Goal: Participate in discussion: Engage in conversation with other users on a specific topic

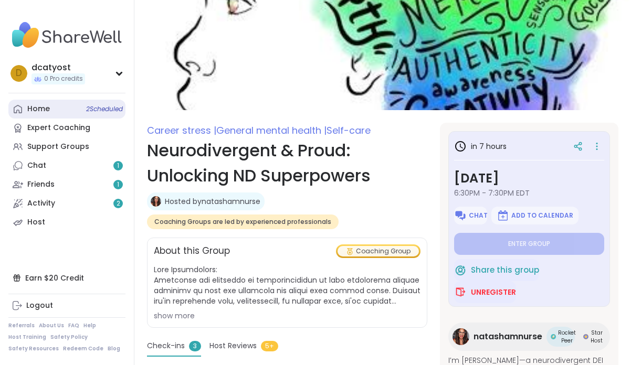
click at [66, 114] on link "Home 2 Scheduled" at bounding box center [66, 109] width 117 height 19
type textarea "*"
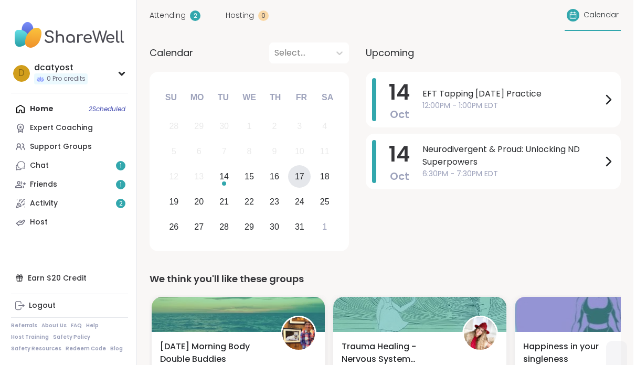
scroll to position [89, 0]
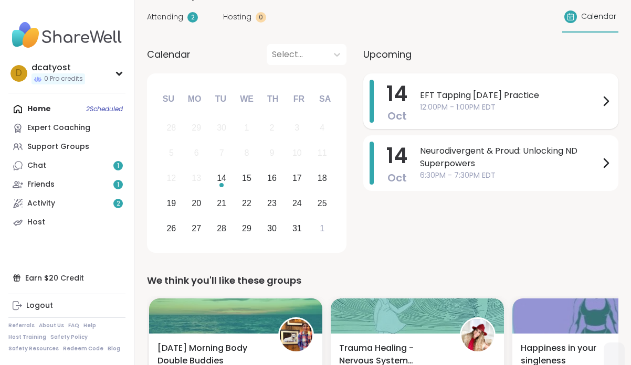
click at [486, 102] on span "12:00PM - 1:00PM EDT" at bounding box center [509, 107] width 179 height 11
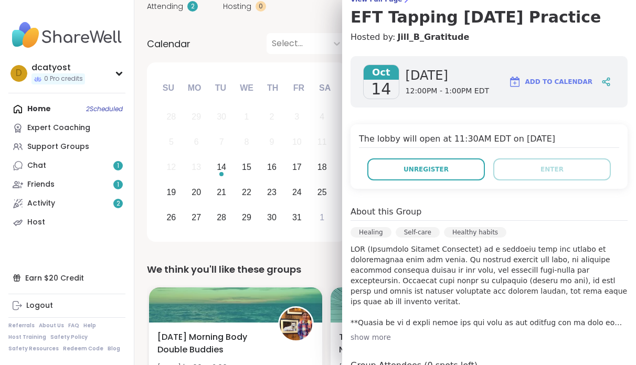
scroll to position [0, 0]
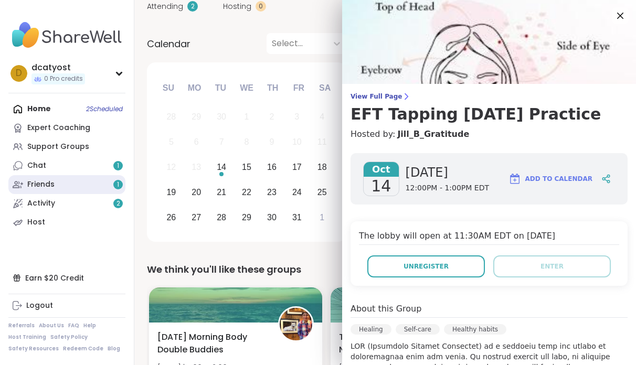
click at [54, 186] on div "Friends 1" at bounding box center [40, 184] width 27 height 10
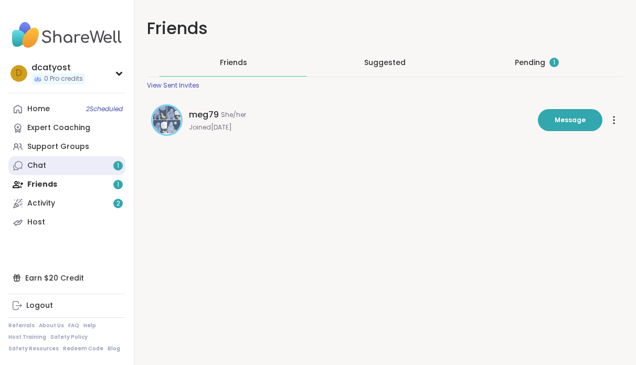
click at [71, 165] on link "Chat 1" at bounding box center [66, 165] width 117 height 19
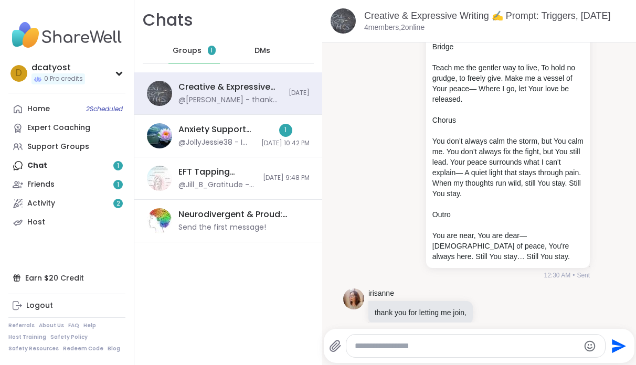
scroll to position [838, 0]
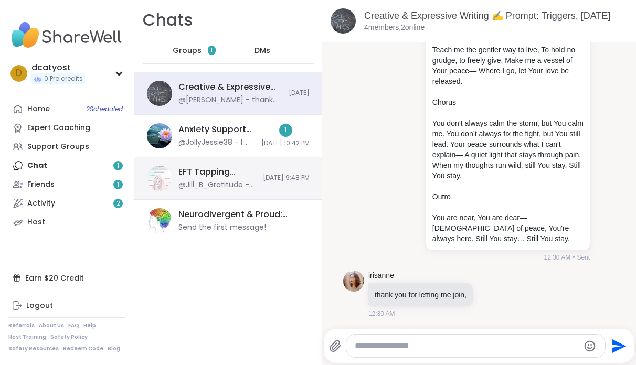
click at [208, 184] on div "@Jill_B_Gratitude - Welcome! Please type in your name, what is present for you/…" at bounding box center [217, 185] width 78 height 10
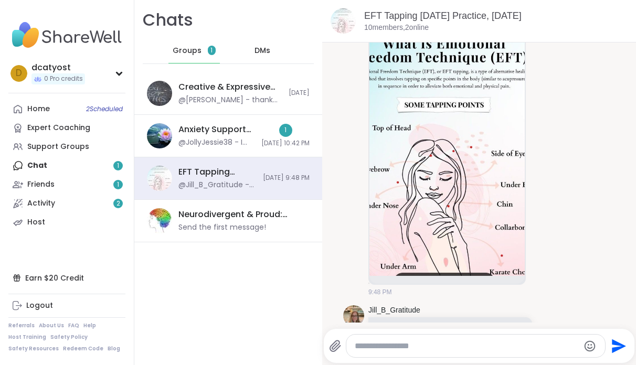
scroll to position [0, 0]
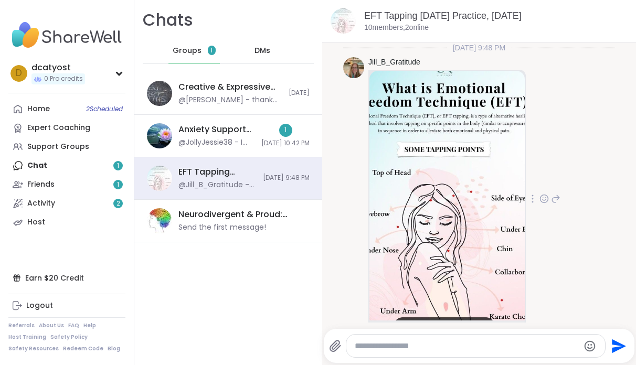
click at [496, 183] on img at bounding box center [446, 196] width 155 height 250
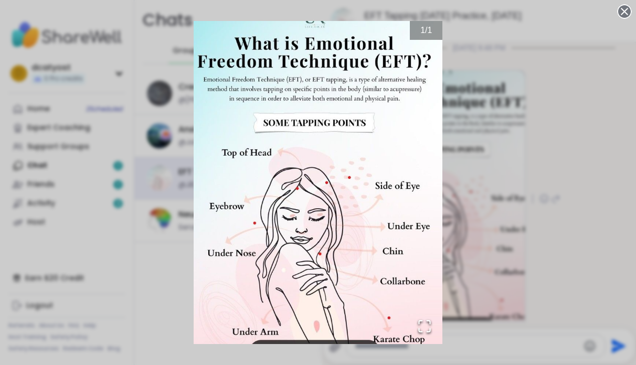
click at [506, 119] on div "1 / 1" at bounding box center [318, 182] width 636 height 365
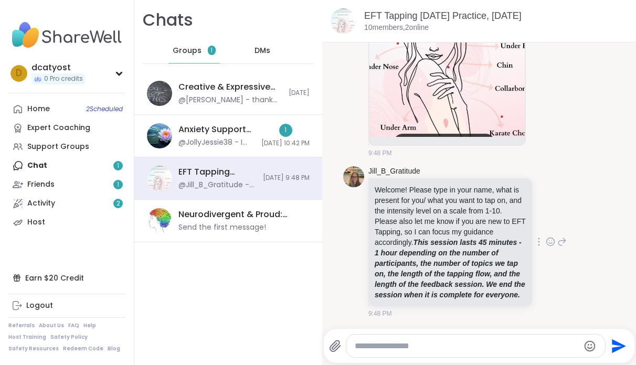
scroll to position [194, 0]
click at [400, 355] on div at bounding box center [475, 346] width 259 height 23
click at [393, 344] on textarea "Type your message" at bounding box center [467, 346] width 225 height 10
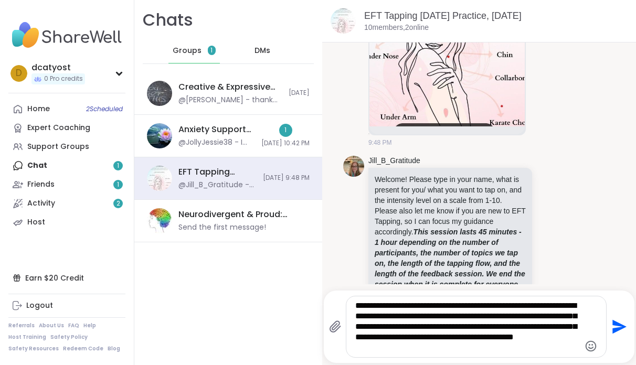
type textarea "**********"
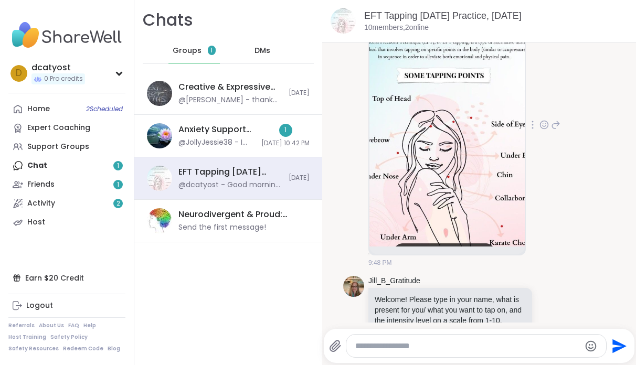
scroll to position [0, 0]
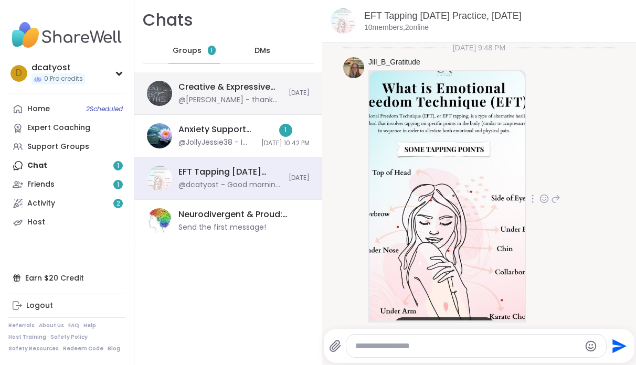
click at [225, 102] on div "@irisanne - thank you for letting me join," at bounding box center [230, 100] width 104 height 10
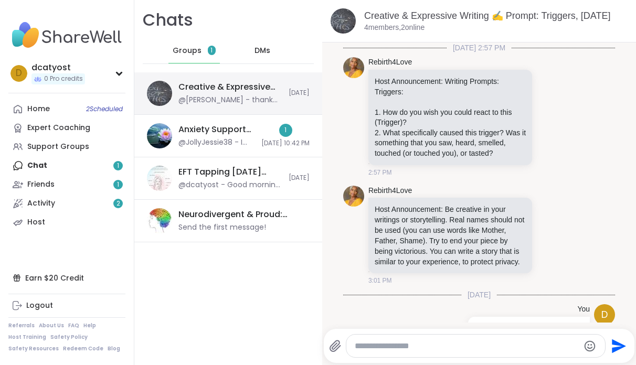
scroll to position [838, 0]
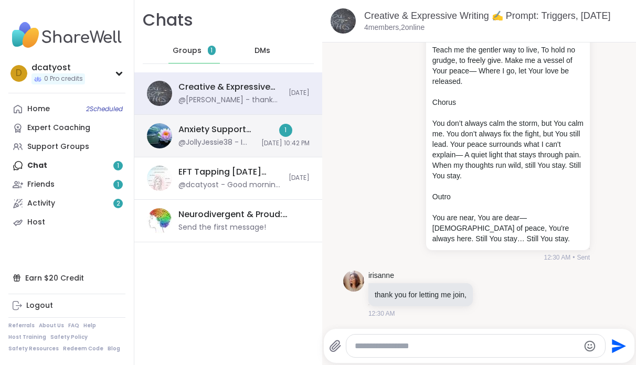
click at [226, 143] on div "@JollyJessie38 - I have sessions for anyone that need them tomorrow and Wednesd…" at bounding box center [216, 142] width 77 height 10
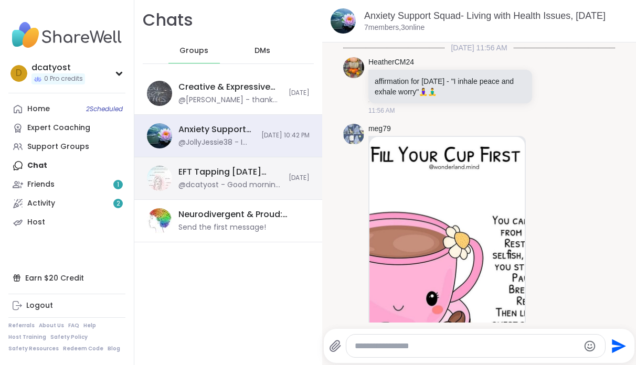
scroll to position [5289, 0]
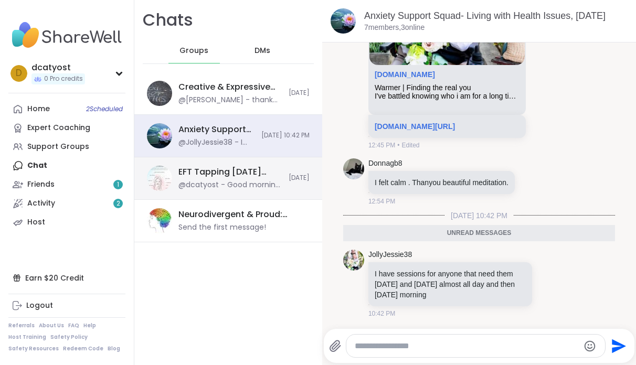
click at [227, 180] on div "@dcatyost - Good morning. I am new to EFT tapping but understand the concept an…" at bounding box center [230, 185] width 104 height 10
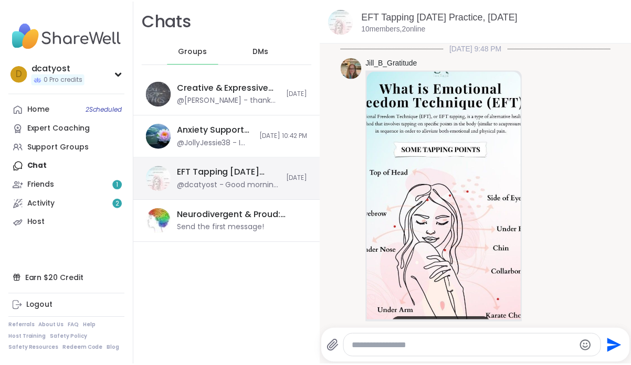
scroll to position [324, 0]
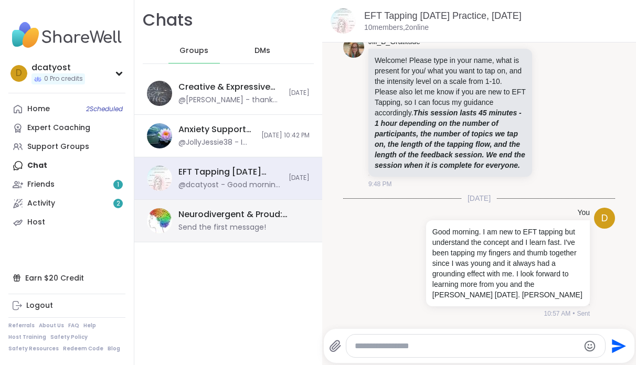
click at [224, 226] on div "Send the first message!" at bounding box center [222, 227] width 88 height 10
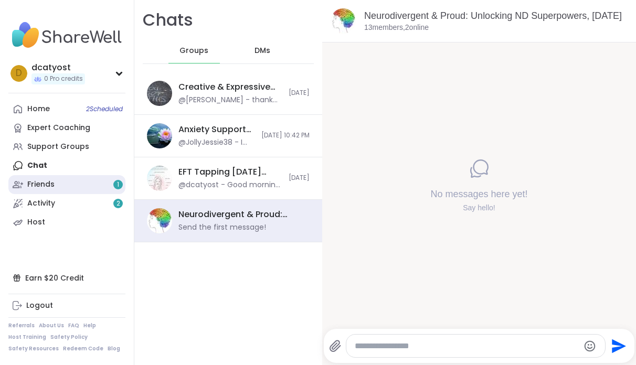
click at [63, 191] on link "Friends 1" at bounding box center [66, 184] width 117 height 19
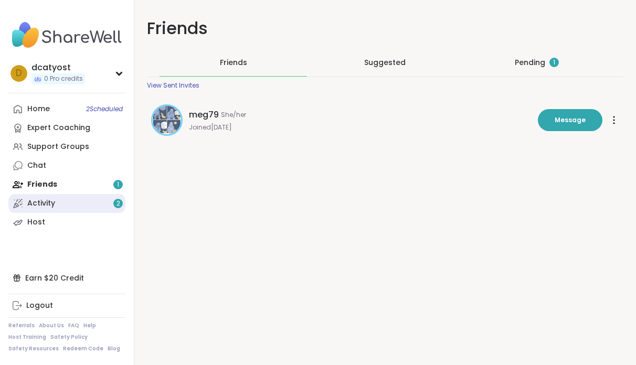
click at [60, 209] on link "Activity 2" at bounding box center [66, 203] width 117 height 19
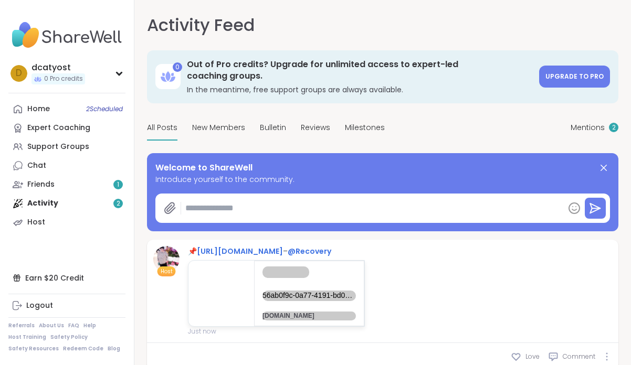
type textarea "*"
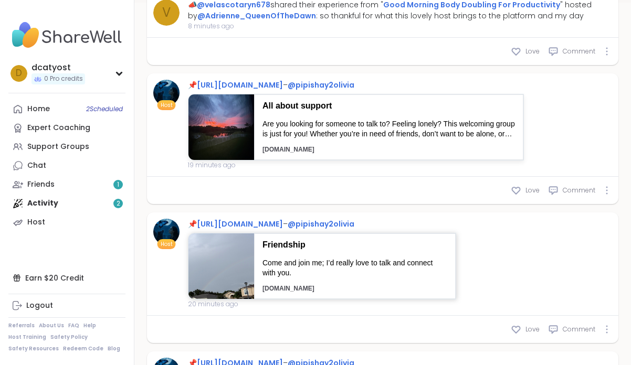
scroll to position [390, 0]
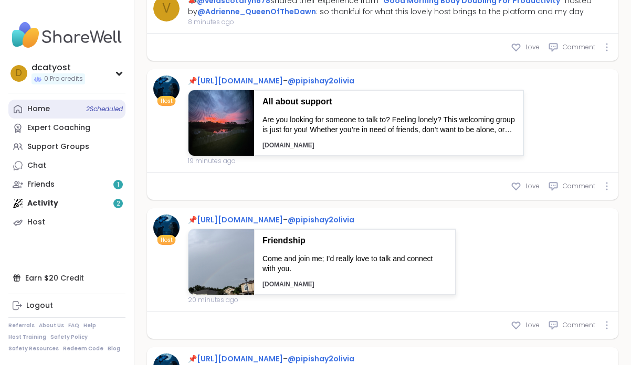
click at [53, 110] on link "Home 2 Scheduled" at bounding box center [66, 109] width 117 height 19
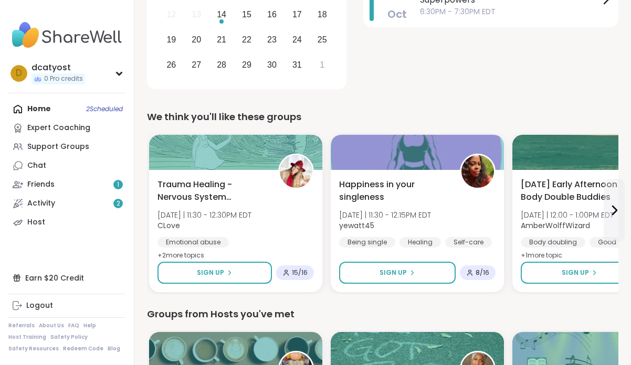
scroll to position [233, 0]
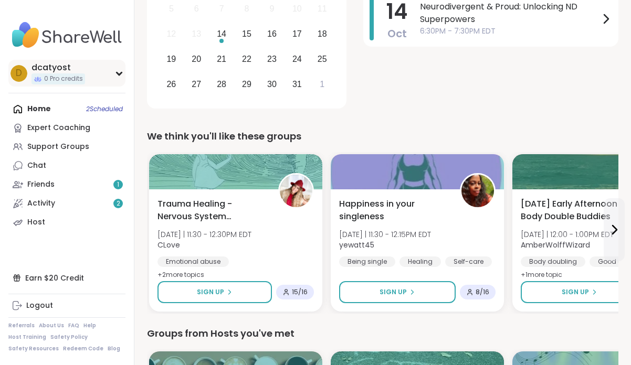
click at [119, 72] on icon at bounding box center [119, 73] width 8 height 5
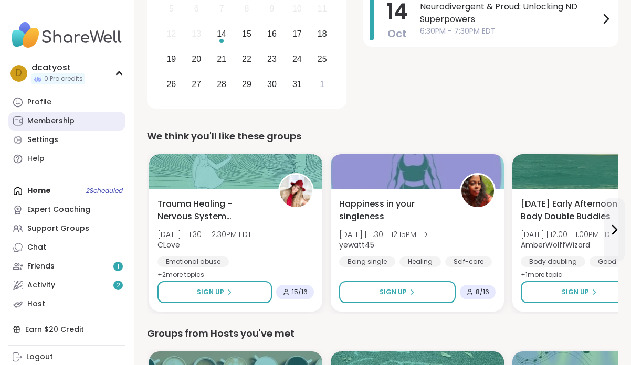
click at [70, 120] on div "Membership" at bounding box center [50, 121] width 47 height 10
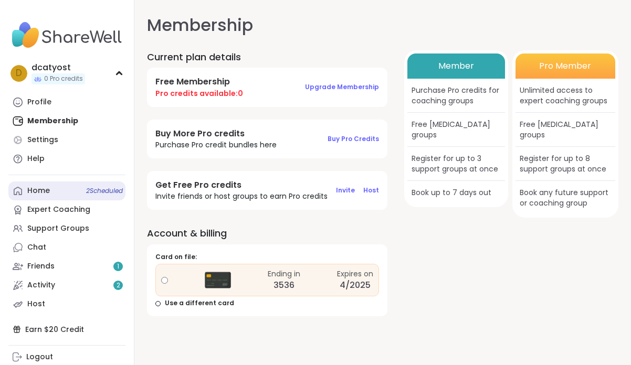
click at [44, 192] on div "Home 2 Scheduled" at bounding box center [38, 191] width 23 height 10
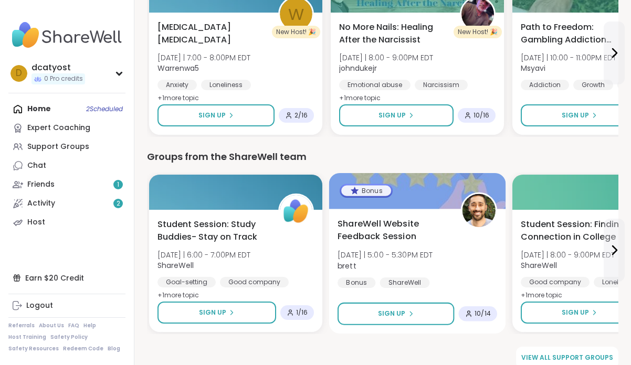
scroll to position [1399, 0]
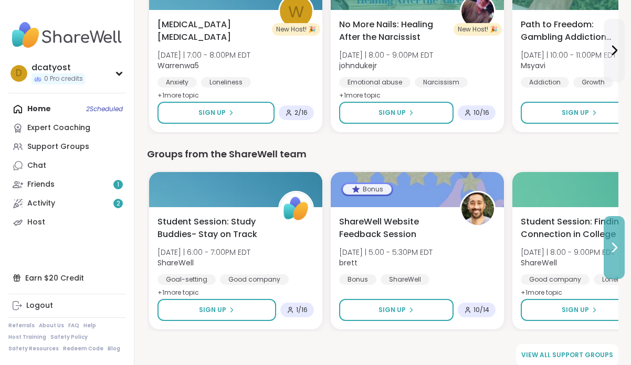
click at [614, 243] on icon at bounding box center [614, 247] width 4 height 8
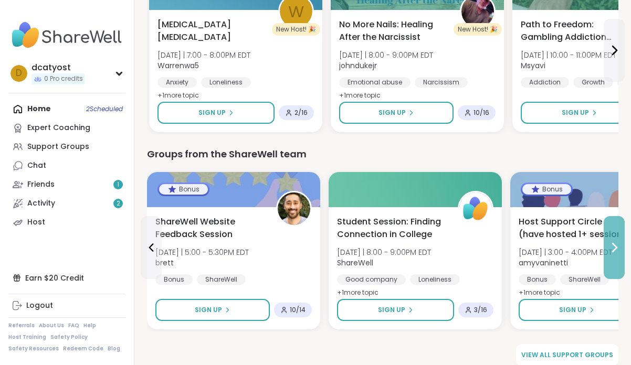
click at [615, 241] on icon at bounding box center [613, 247] width 13 height 13
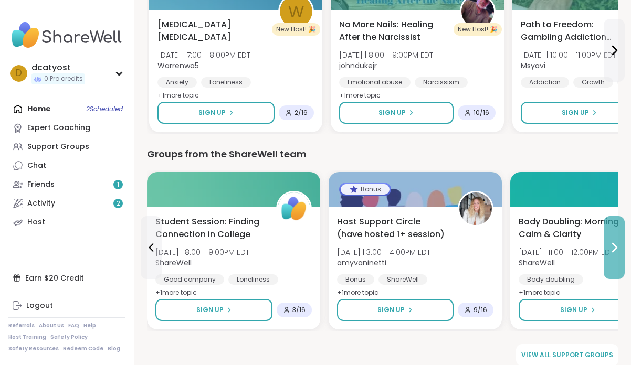
click at [615, 241] on icon at bounding box center [613, 247] width 13 height 13
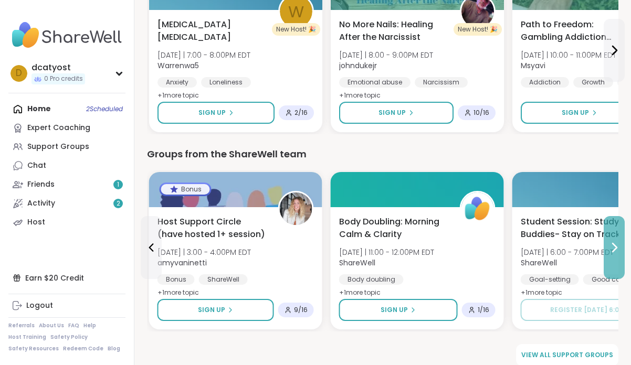
click at [615, 241] on icon at bounding box center [613, 247] width 13 height 13
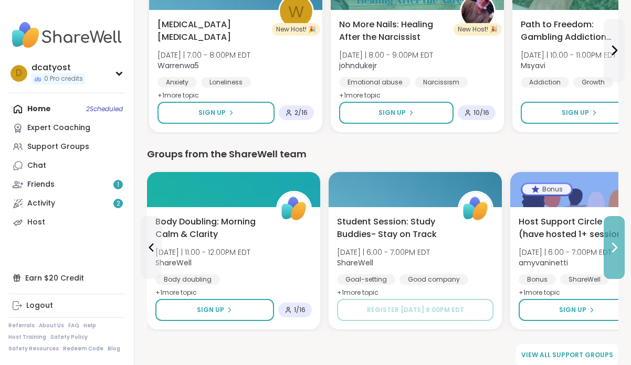
click at [615, 243] on icon at bounding box center [614, 247] width 4 height 8
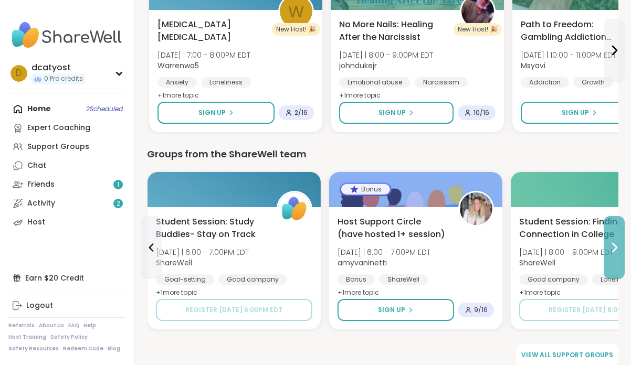
click at [615, 243] on icon at bounding box center [614, 247] width 4 height 8
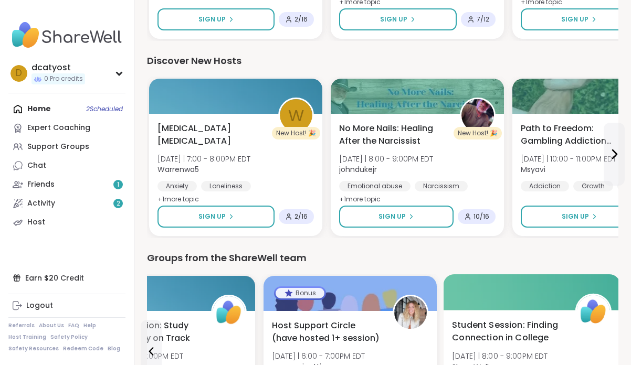
scroll to position [1235, 0]
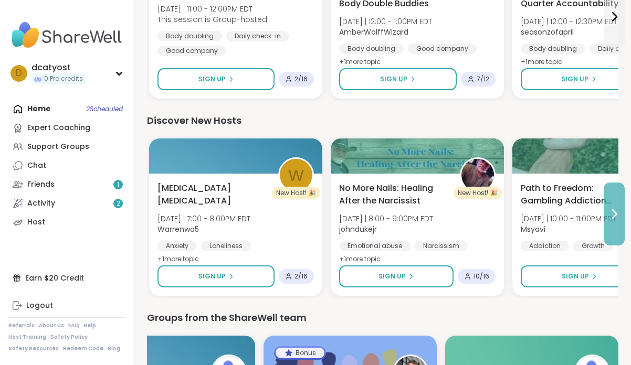
click at [613, 208] on icon at bounding box center [613, 214] width 13 height 13
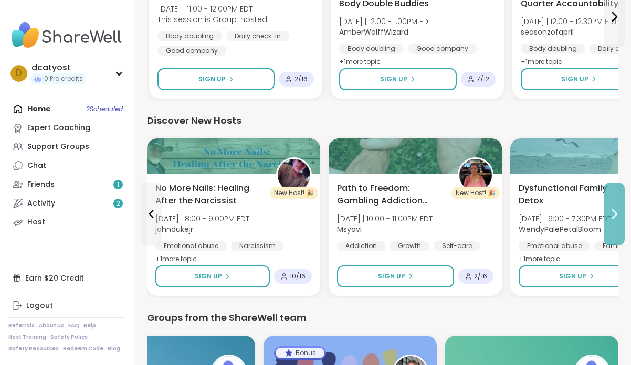
click at [613, 208] on icon at bounding box center [613, 214] width 13 height 13
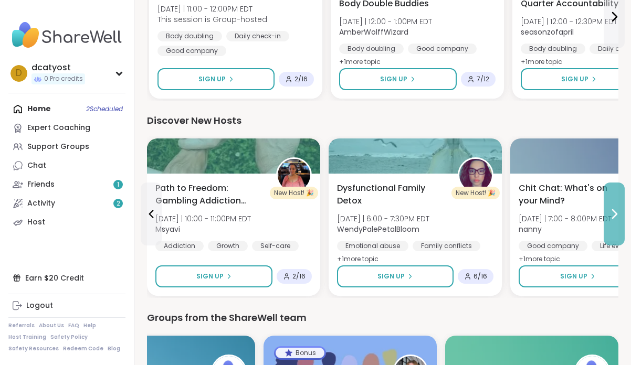
click at [613, 208] on icon at bounding box center [613, 214] width 13 height 13
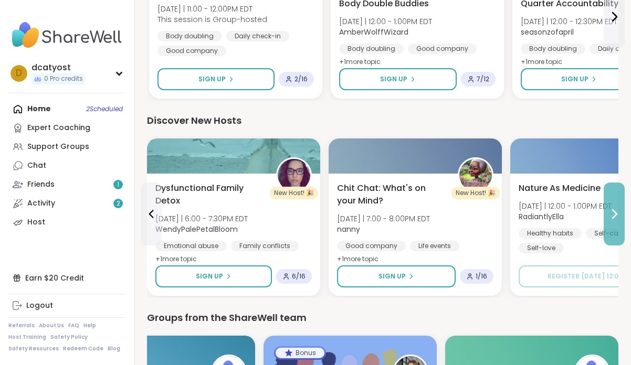
click at [613, 208] on icon at bounding box center [613, 214] width 13 height 13
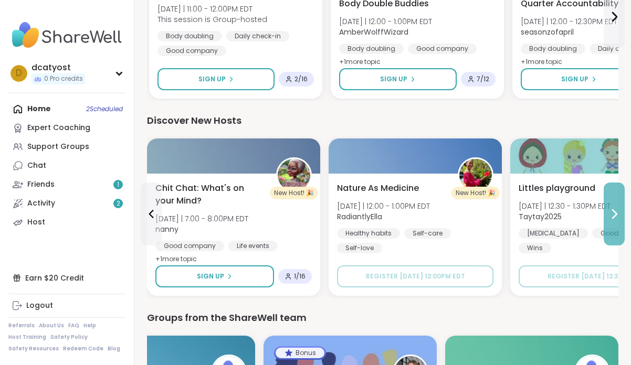
click at [613, 208] on icon at bounding box center [613, 214] width 13 height 13
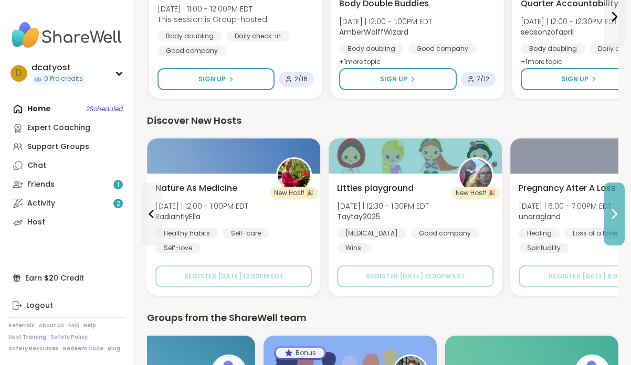
click at [613, 208] on icon at bounding box center [613, 214] width 13 height 13
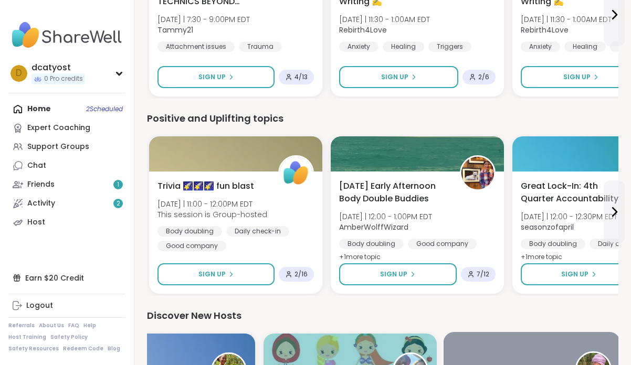
scroll to position [1036, 0]
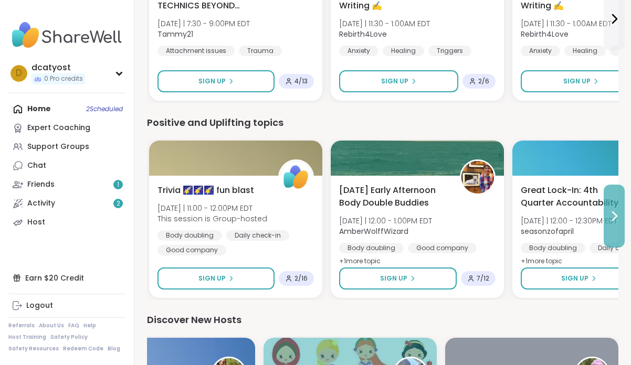
click at [616, 210] on icon at bounding box center [613, 216] width 13 height 13
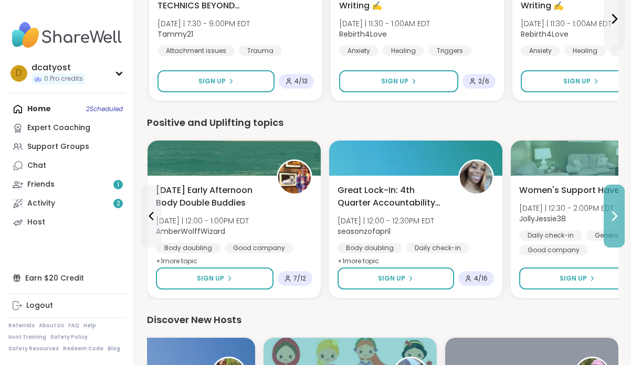
click at [616, 210] on icon at bounding box center [613, 216] width 13 height 13
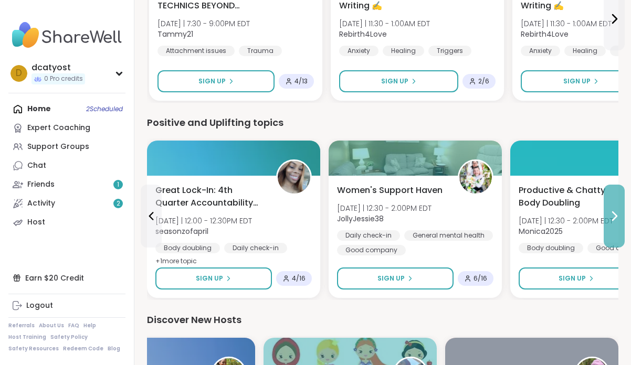
click at [616, 210] on icon at bounding box center [613, 216] width 13 height 13
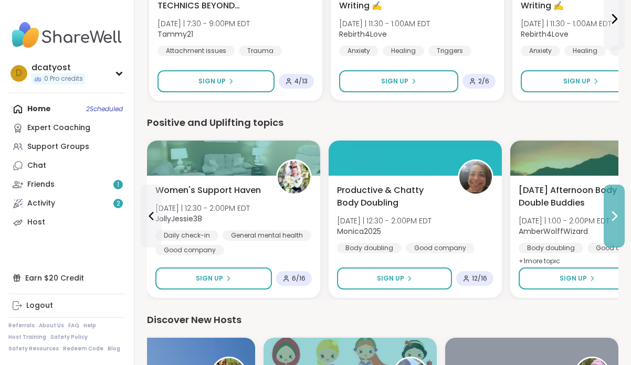
click at [616, 210] on icon at bounding box center [613, 216] width 13 height 13
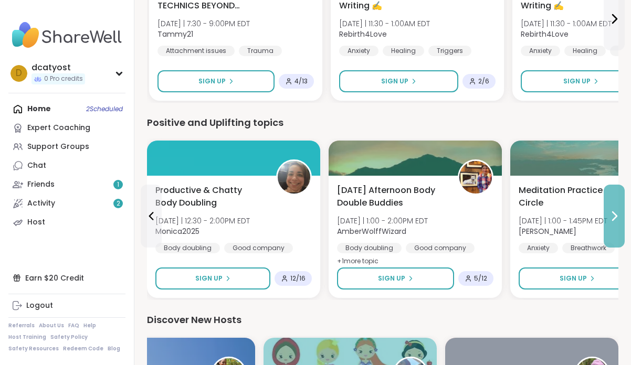
click at [614, 210] on icon at bounding box center [613, 216] width 13 height 13
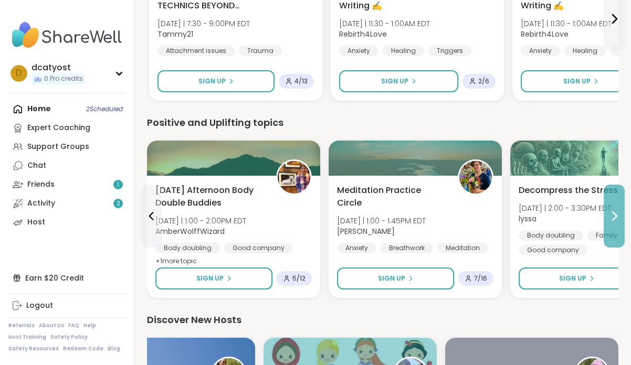
click at [614, 210] on icon at bounding box center [613, 216] width 13 height 13
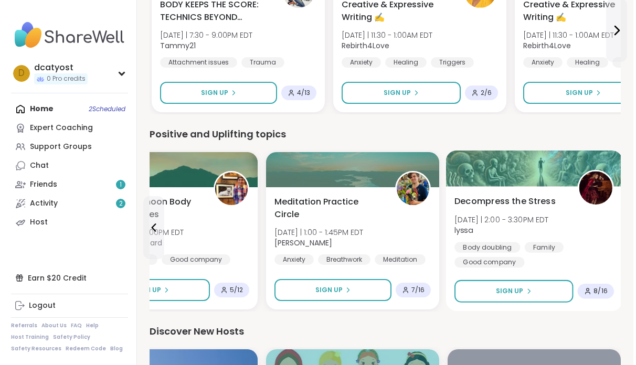
scroll to position [1028, 0]
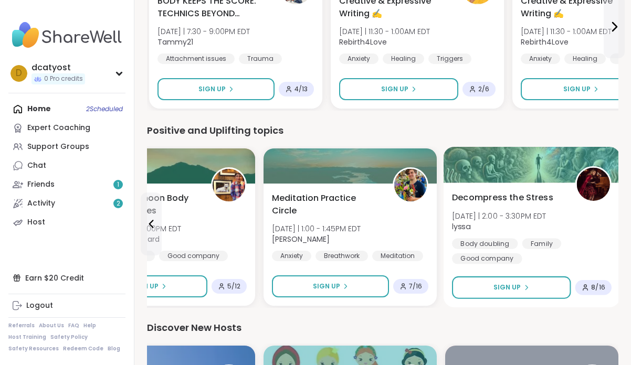
click at [509, 191] on span "Decompress the Stress" at bounding box center [502, 197] width 101 height 13
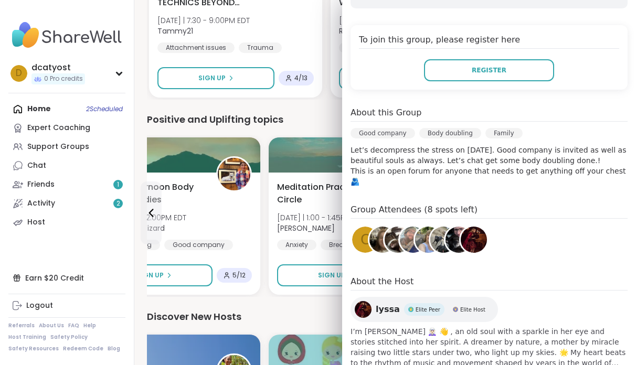
scroll to position [225, 0]
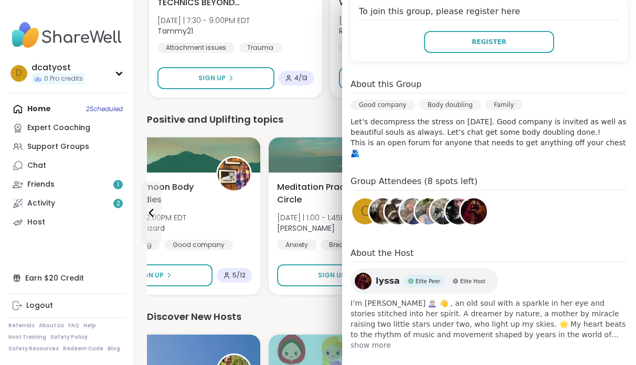
click at [369, 340] on span "show more" at bounding box center [488, 345] width 277 height 10
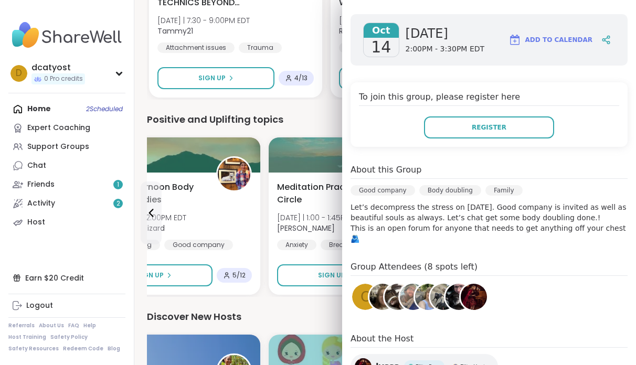
scroll to position [138, 0]
click at [377, 288] on img at bounding box center [382, 297] width 26 height 26
click at [395, 289] on img at bounding box center [398, 297] width 26 height 26
click at [408, 289] on img at bounding box center [413, 297] width 26 height 26
click at [423, 286] on img at bounding box center [428, 297] width 26 height 26
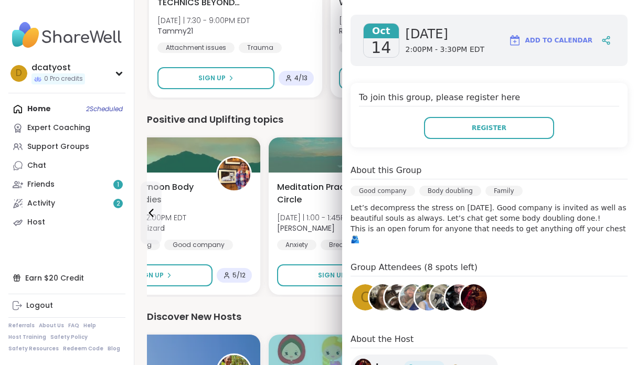
click at [439, 284] on img at bounding box center [443, 297] width 26 height 26
click at [455, 289] on img at bounding box center [458, 297] width 26 height 26
click at [475, 287] on img at bounding box center [474, 297] width 26 height 26
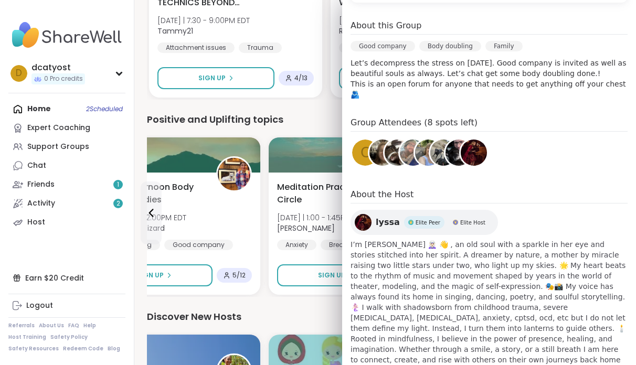
scroll to position [298, 0]
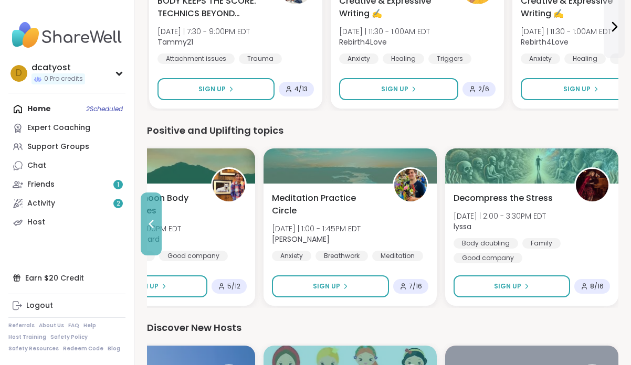
click at [148, 219] on button at bounding box center [151, 224] width 21 height 63
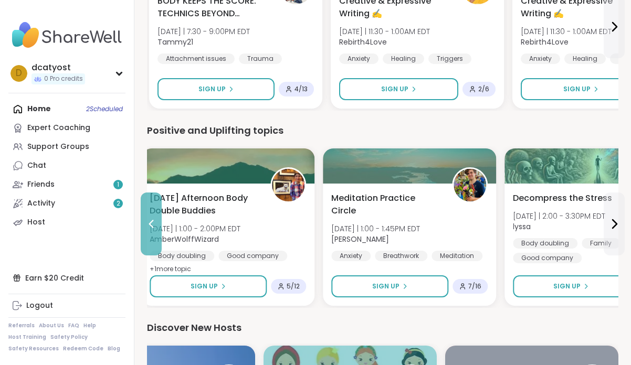
click at [148, 219] on button at bounding box center [151, 224] width 21 height 63
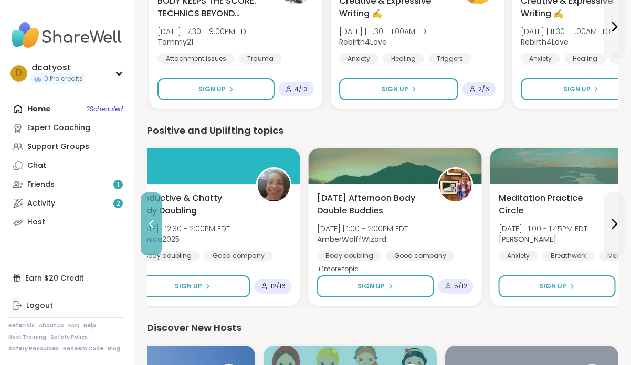
click at [148, 219] on button at bounding box center [151, 224] width 21 height 63
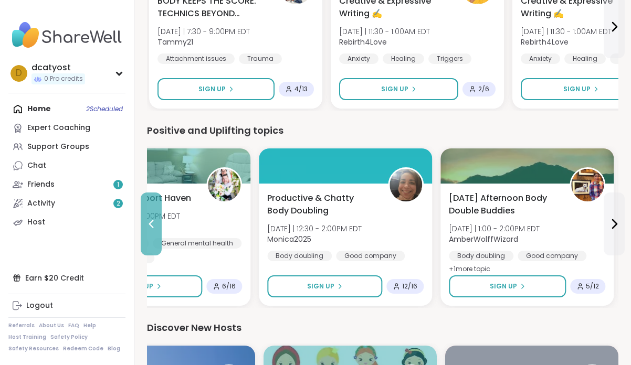
click at [148, 219] on button at bounding box center [151, 224] width 21 height 63
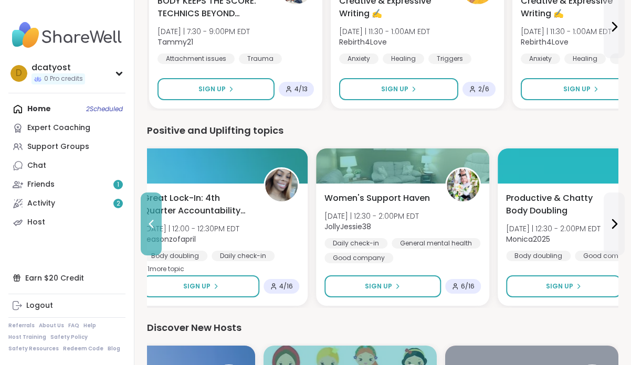
click at [148, 219] on button at bounding box center [151, 224] width 21 height 63
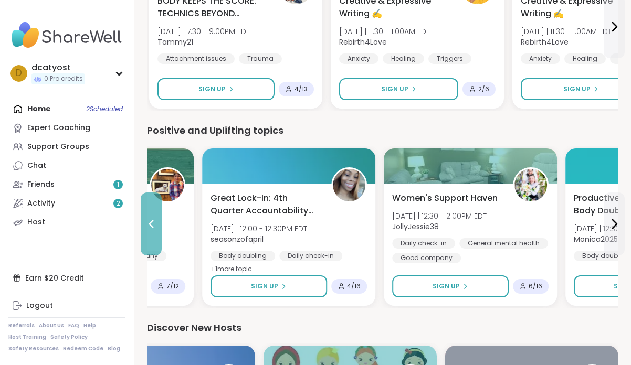
click at [148, 219] on button at bounding box center [151, 224] width 21 height 63
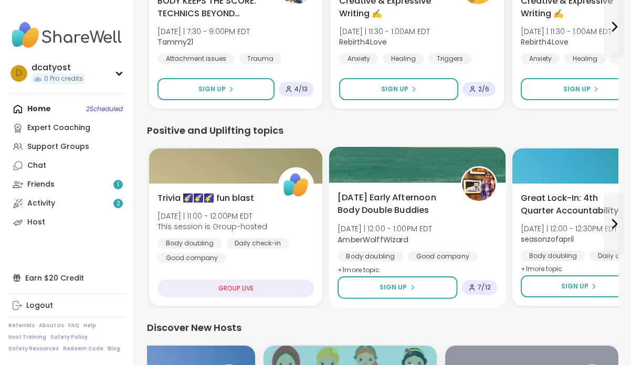
click at [384, 164] on div at bounding box center [417, 165] width 177 height 36
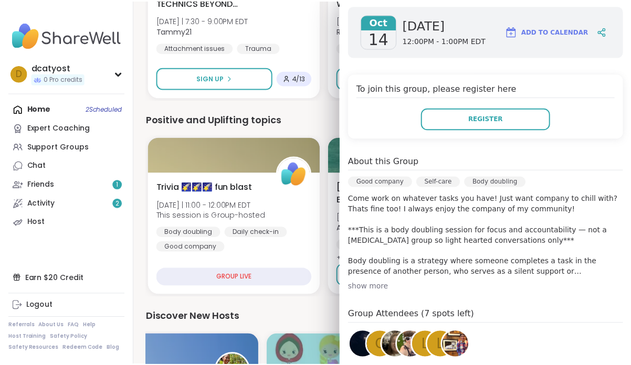
scroll to position [0, 0]
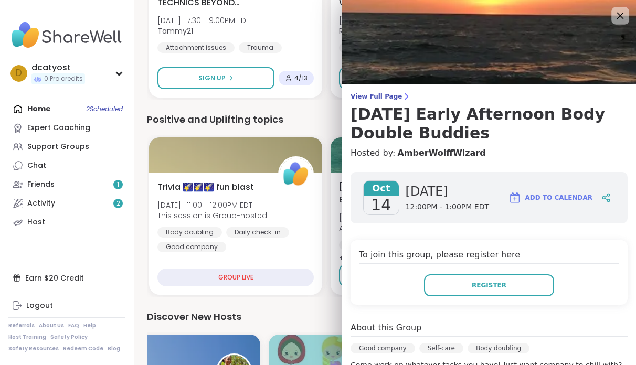
click at [613, 17] on icon at bounding box center [619, 15] width 13 height 13
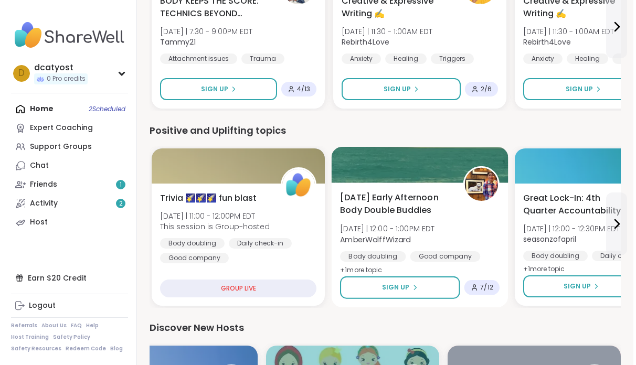
scroll to position [1025, 0]
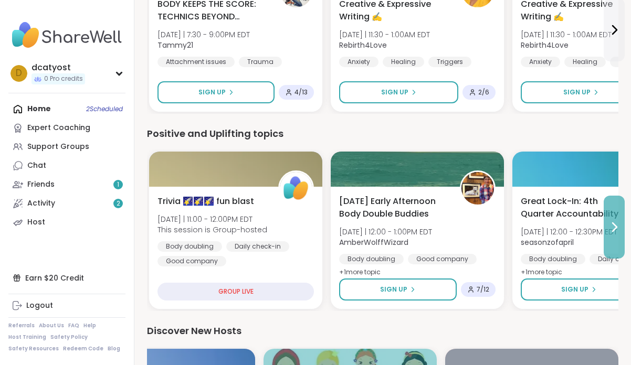
click at [615, 221] on icon at bounding box center [613, 227] width 13 height 13
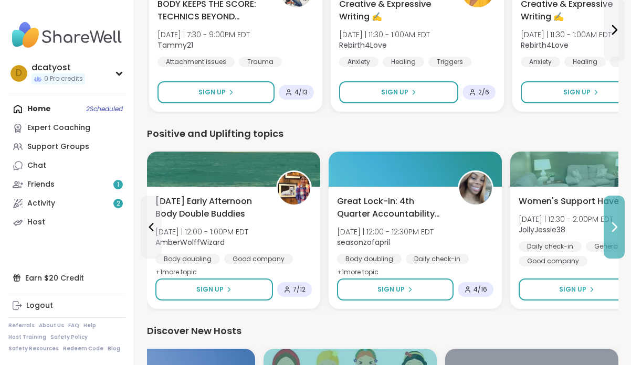
click at [615, 221] on icon at bounding box center [613, 227] width 13 height 13
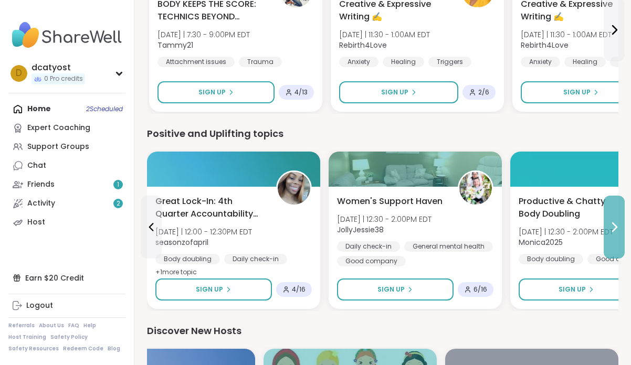
click at [615, 221] on icon at bounding box center [613, 227] width 13 height 13
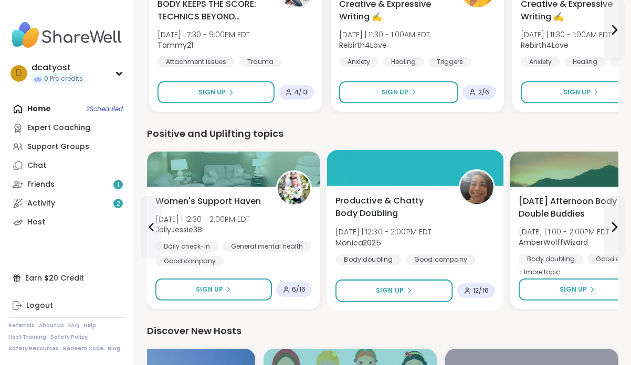
click at [380, 200] on span "Productive & Chatty Body Doubling" at bounding box center [390, 207] width 111 height 26
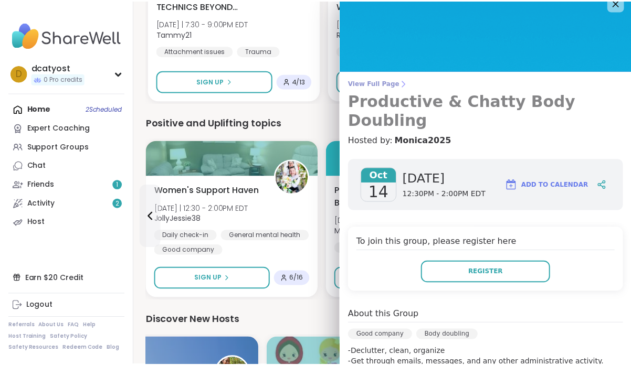
scroll to position [0, 0]
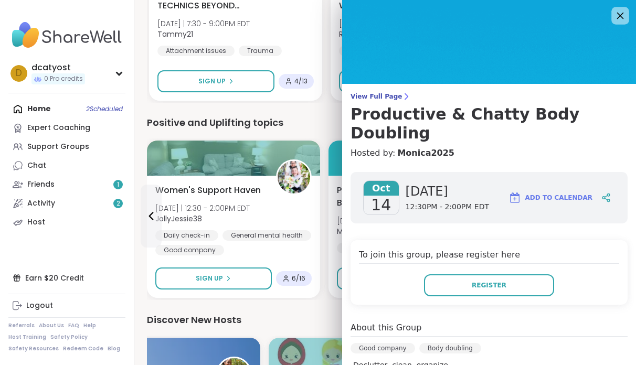
click at [617, 17] on icon at bounding box center [620, 16] width 7 height 7
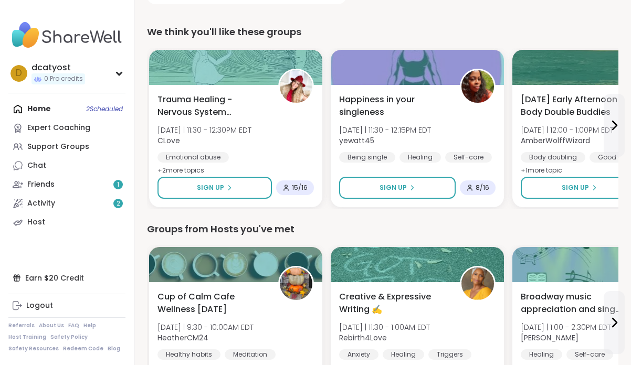
scroll to position [337, 0]
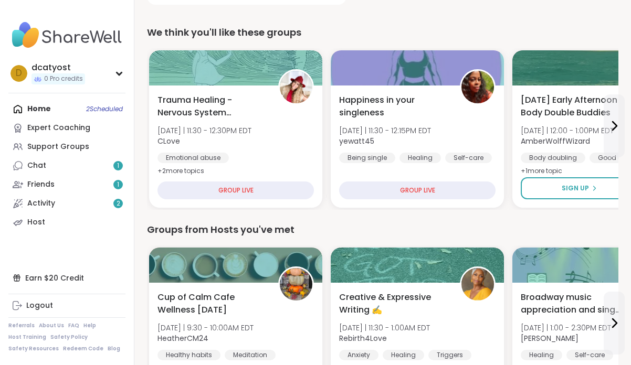
click at [50, 106] on div "Home 2 Scheduled Expert Coaching Support Groups Chat 1 Friends 1 Activity 2 Host" at bounding box center [66, 166] width 117 height 132
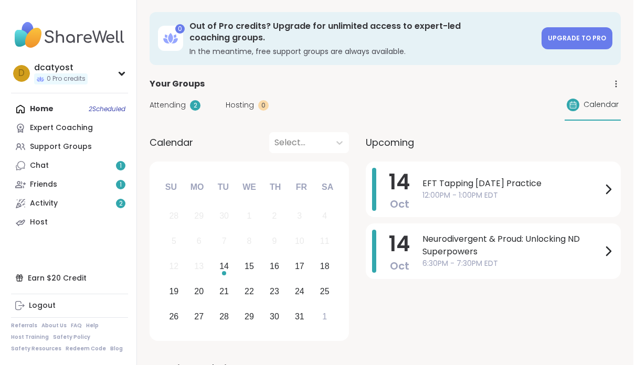
scroll to position [0, 0]
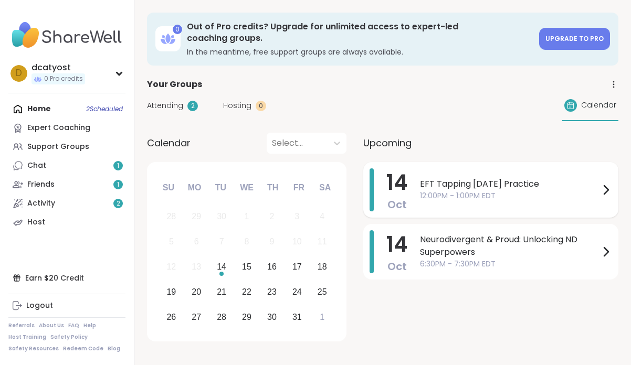
click at [468, 178] on span "EFT Tapping Tuesday Practice" at bounding box center [509, 184] width 179 height 13
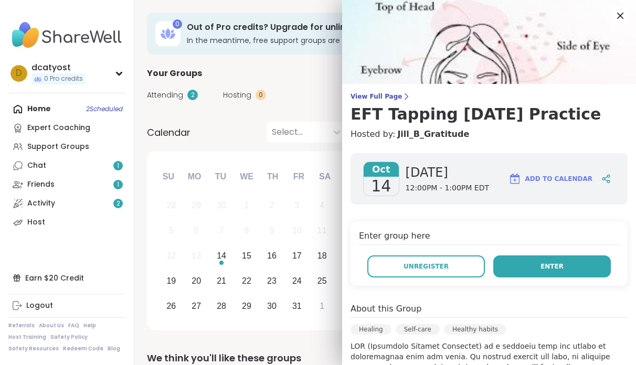
click at [540, 268] on span "Enter" at bounding box center [551, 266] width 23 height 9
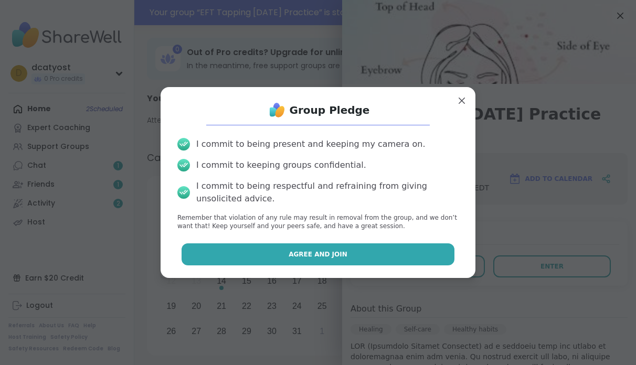
click at [312, 251] on span "Agree and Join" at bounding box center [318, 254] width 59 height 9
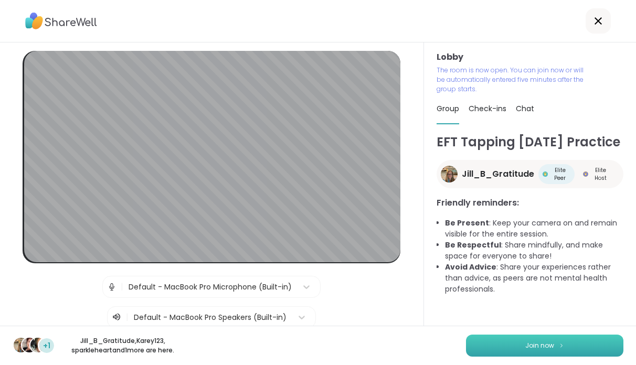
click at [511, 345] on button "Join now" at bounding box center [544, 346] width 157 height 22
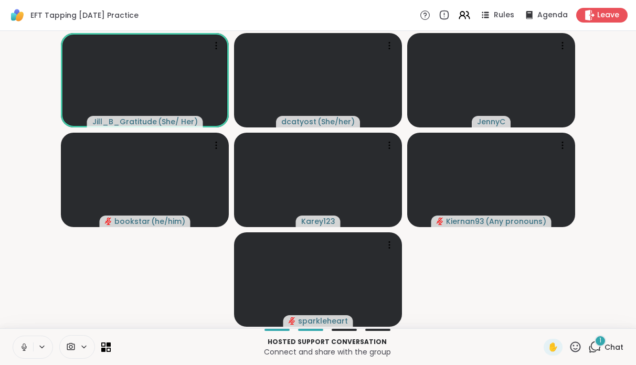
click at [595, 346] on icon at bounding box center [594, 346] width 13 height 13
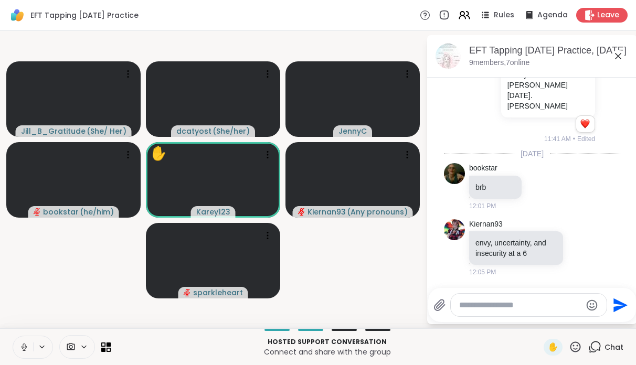
scroll to position [767, 0]
click at [22, 346] on icon at bounding box center [24, 347] width 5 height 3
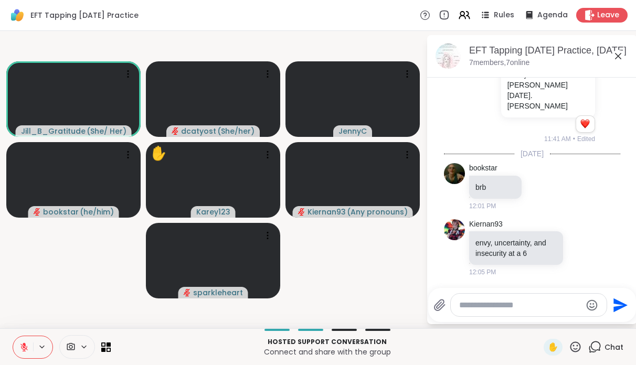
click at [475, 304] on textarea "Type your message" at bounding box center [520, 305] width 122 height 10
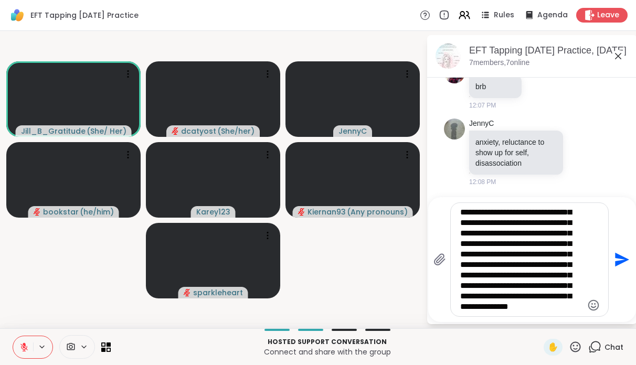
scroll to position [94, 0]
type textarea "**********"
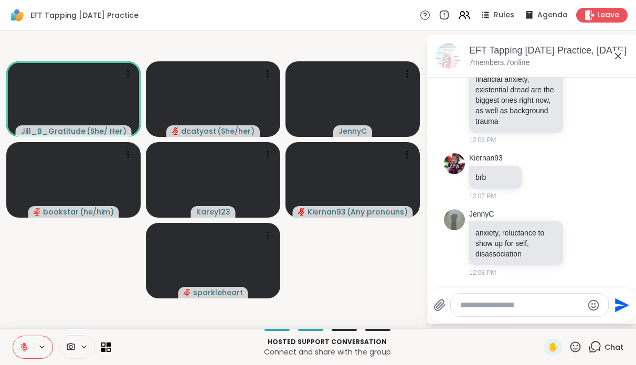
scroll to position [1359, 0]
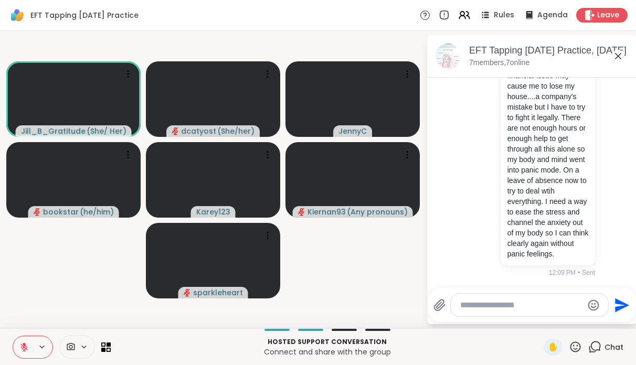
click at [18, 346] on button at bounding box center [23, 347] width 20 height 22
click at [25, 349] on icon at bounding box center [23, 347] width 9 height 9
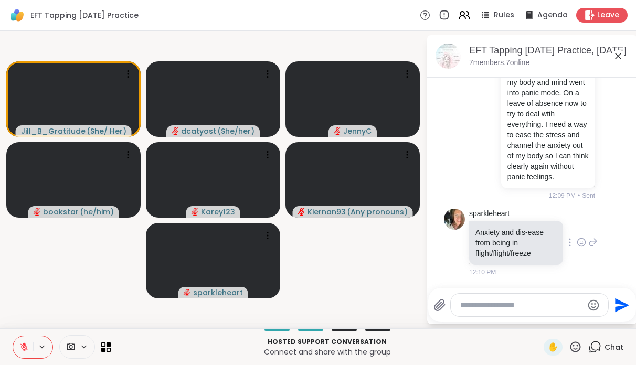
scroll to position [1491, 0]
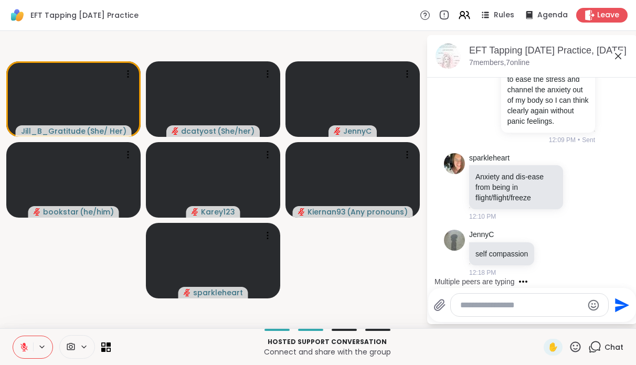
click at [505, 302] on textarea "Type your message" at bounding box center [521, 305] width 122 height 10
type textarea "****"
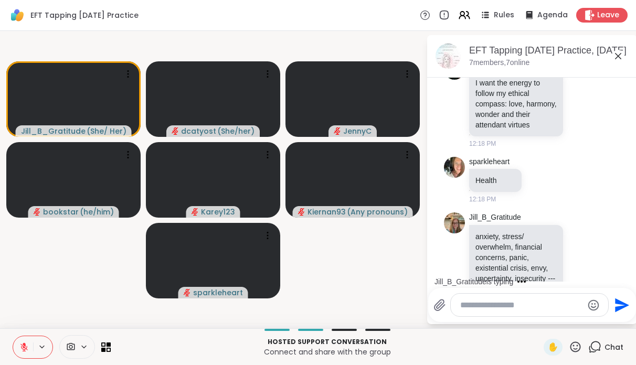
scroll to position [1949, 0]
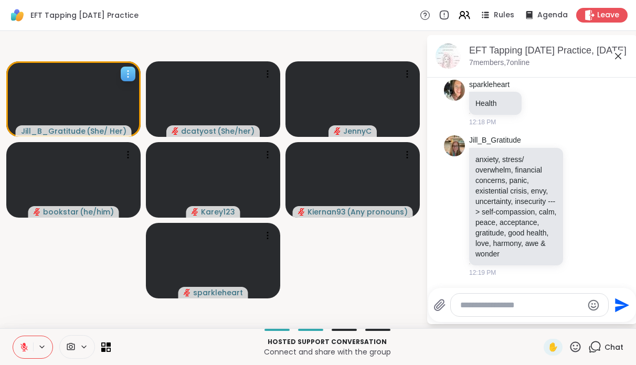
click at [126, 73] on icon at bounding box center [128, 74] width 10 height 10
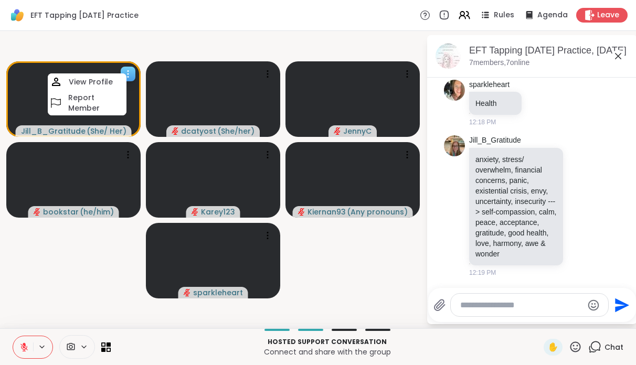
click at [36, 102] on video at bounding box center [73, 99] width 134 height 76
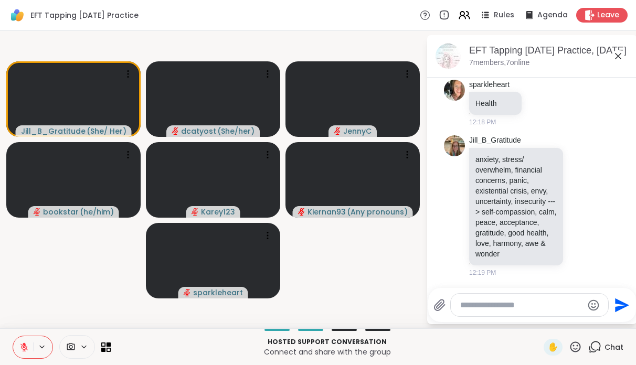
click at [617, 58] on icon at bounding box center [618, 56] width 13 height 13
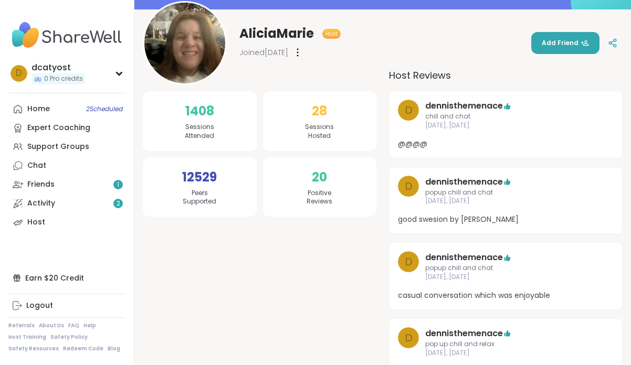
scroll to position [55, 0]
